Goal: Check status: Check status

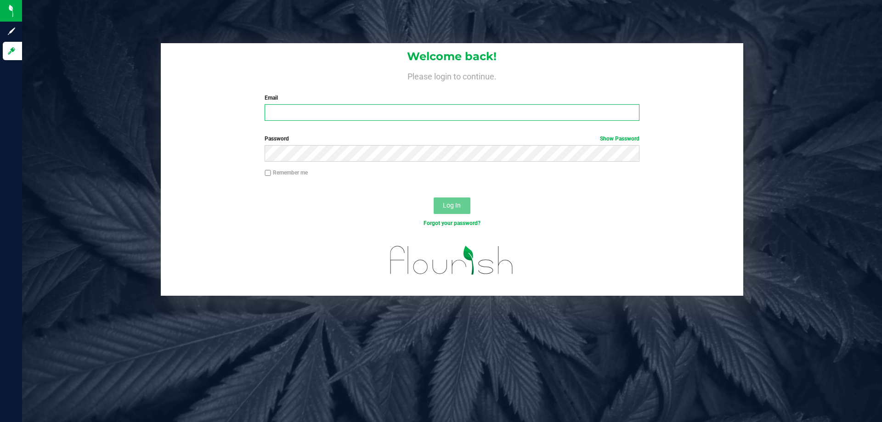
click at [310, 111] on input "Email" at bounding box center [452, 112] width 375 height 17
type input "[EMAIL_ADDRESS][DOMAIN_NAME]"
click at [434, 198] on button "Log In" at bounding box center [452, 206] width 37 height 17
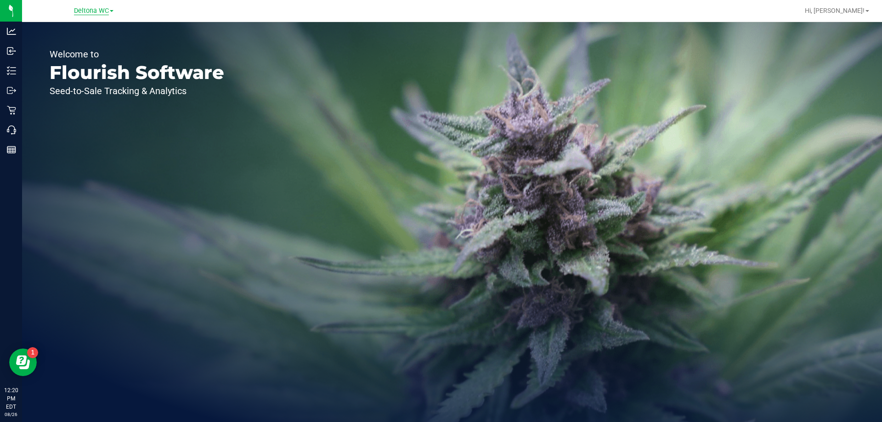
click at [94, 9] on span "Deltona WC" at bounding box center [91, 11] width 35 height 8
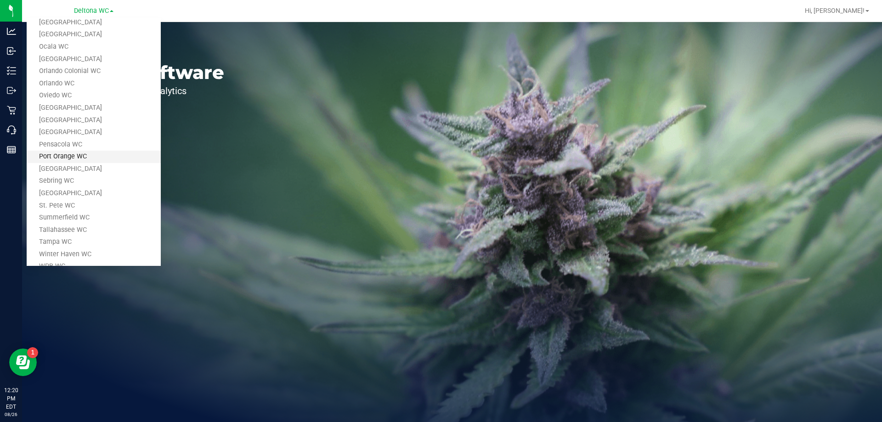
scroll to position [318, 0]
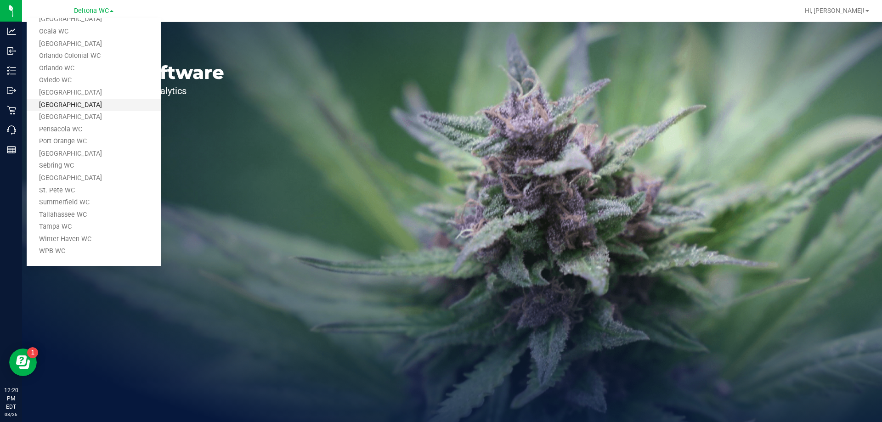
click at [87, 109] on link "[GEOGRAPHIC_DATA]" at bounding box center [94, 105] width 134 height 12
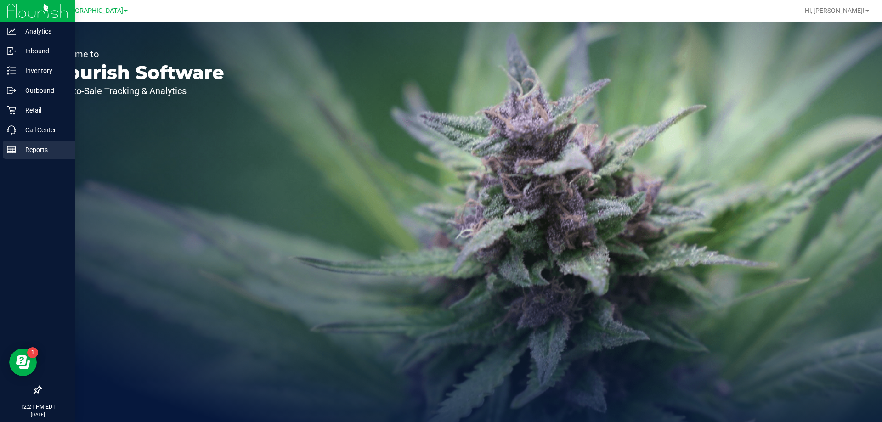
click at [17, 150] on p "Reports" at bounding box center [43, 149] width 55 height 11
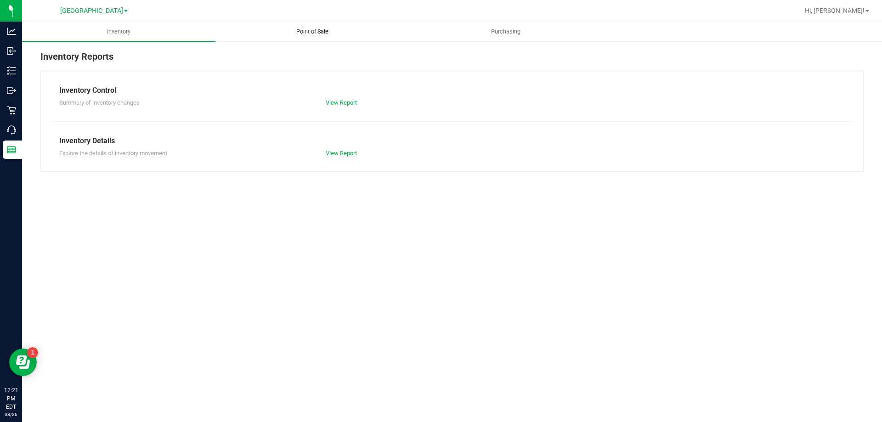
click at [317, 35] on span "Point of Sale" at bounding box center [312, 32] width 57 height 8
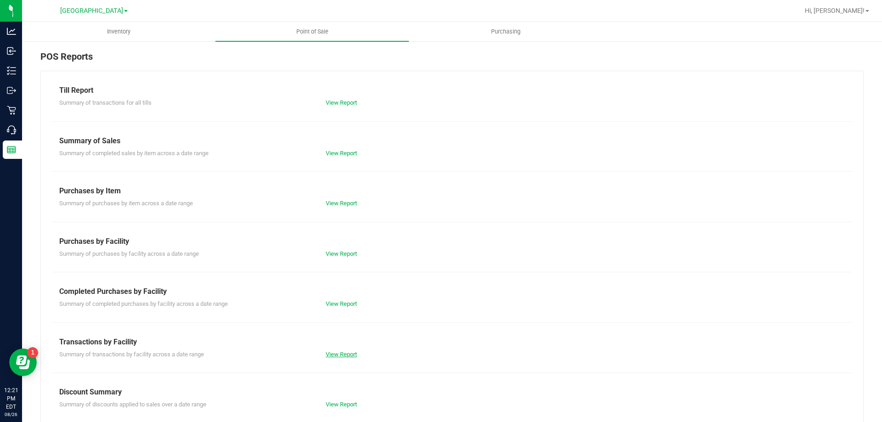
click at [343, 356] on link "View Report" at bounding box center [341, 354] width 31 height 7
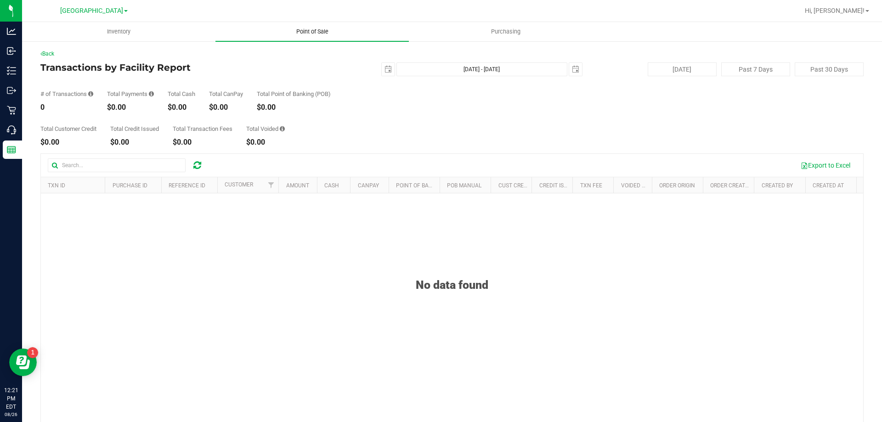
click at [319, 27] on uib-tab-heading "Point of Sale" at bounding box center [312, 31] width 193 height 19
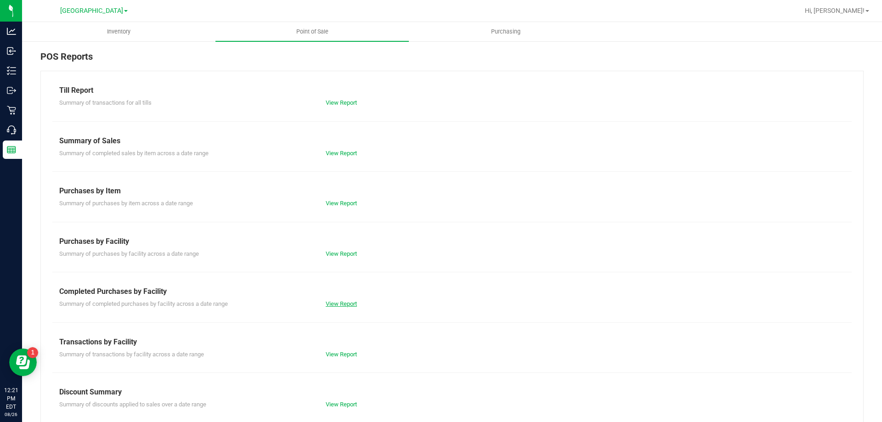
click at [343, 303] on link "View Report" at bounding box center [341, 304] width 31 height 7
